Goal: Information Seeking & Learning: Learn about a topic

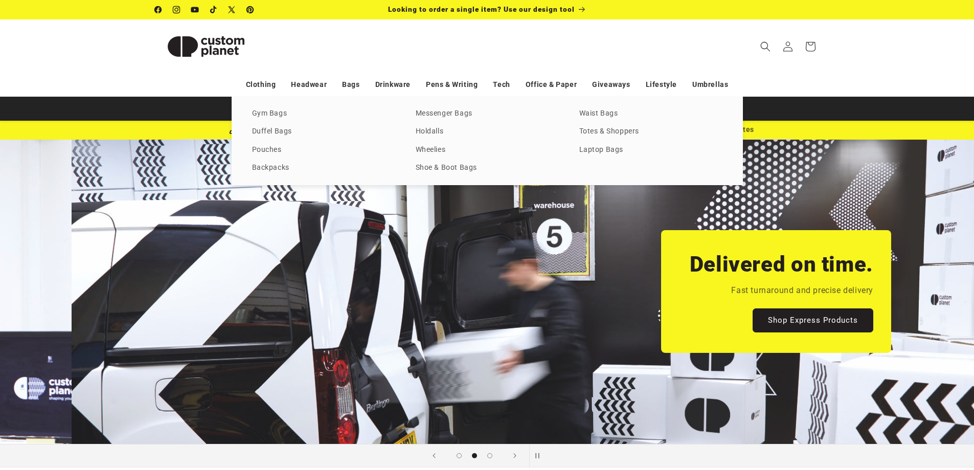
scroll to position [0, 974]
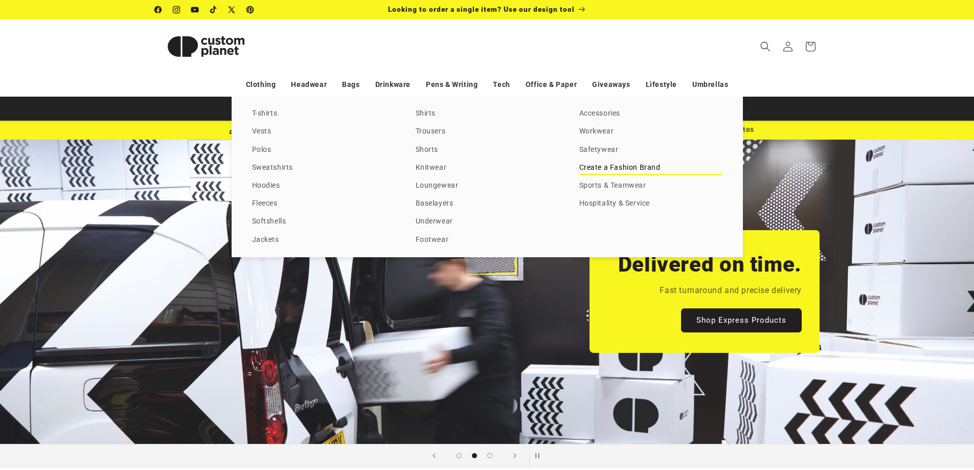
click at [631, 170] on link "Create a Fashion Brand" at bounding box center [651, 168] width 143 height 14
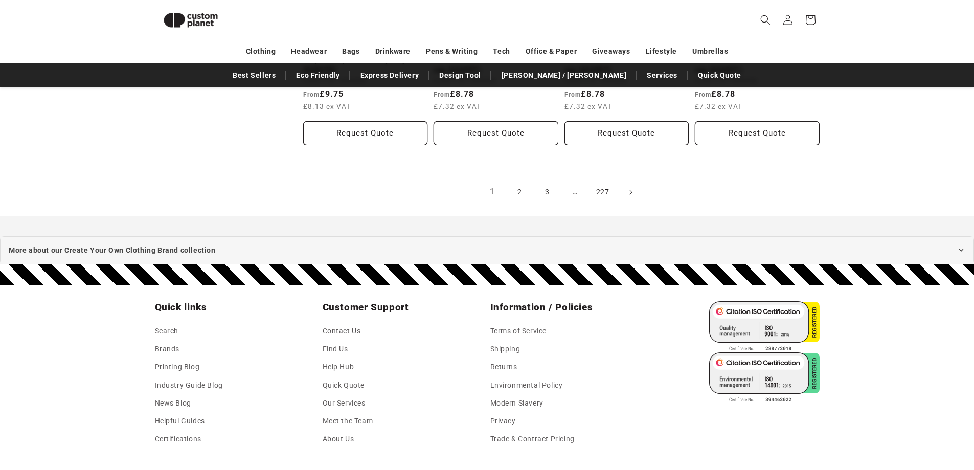
scroll to position [1264, 0]
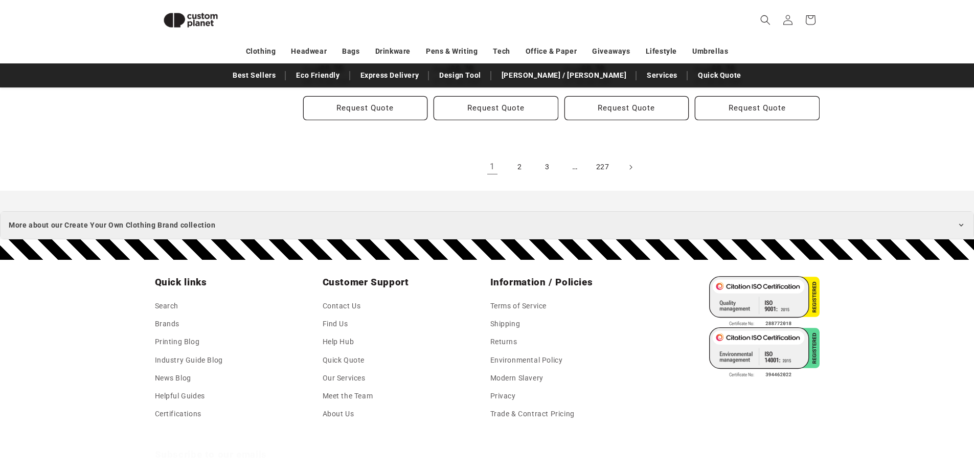
click at [216, 224] on summary "More about our Create Your Own Clothing Brand collection" at bounding box center [487, 225] width 974 height 28
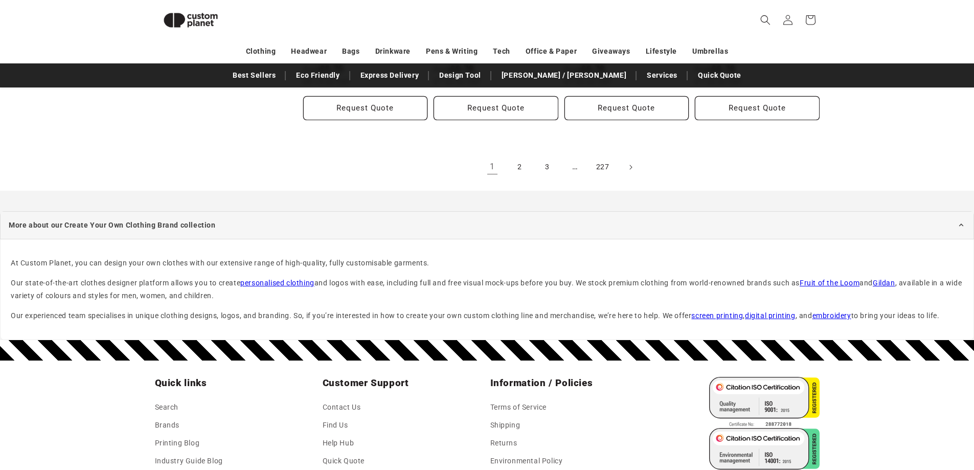
drag, startPoint x: 6, startPoint y: 262, endPoint x: 961, endPoint y: 316, distance: 956.5
click at [961, 316] on div "At Custom Planet, you can design your own clothes with our extensive range of h…" at bounding box center [487, 289] width 974 height 101
click at [462, 266] on p "At Custom Planet, you can design your own clothes with our extensive range of h…" at bounding box center [487, 263] width 953 height 13
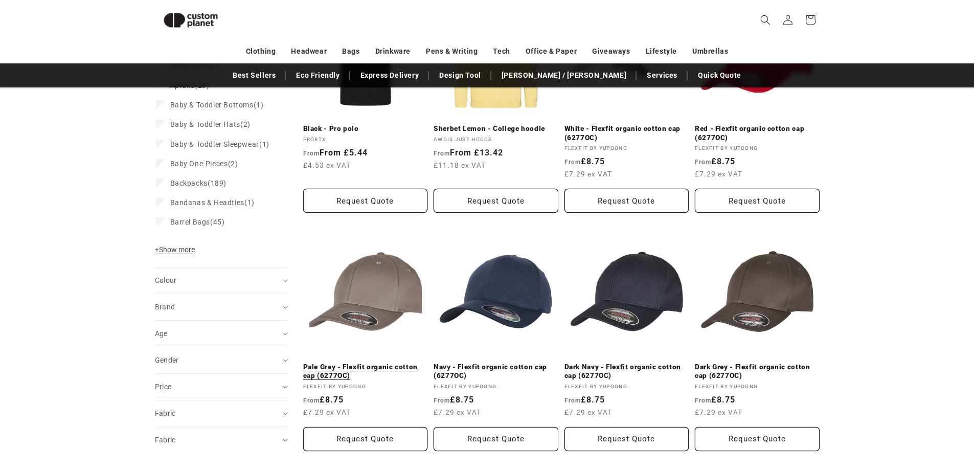
scroll to position [0, 0]
